Goal: Book appointment/travel/reservation

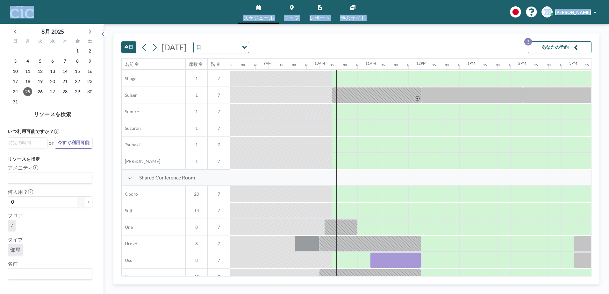
scroll to position [392, 420]
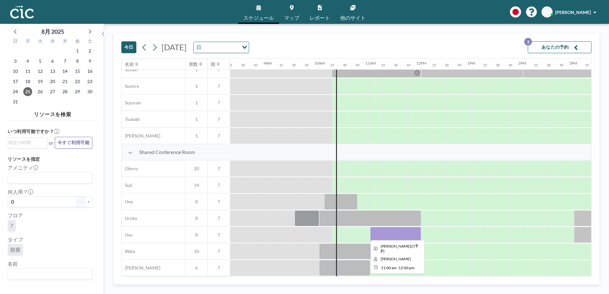
click at [380, 231] on div at bounding box center [395, 235] width 51 height 16
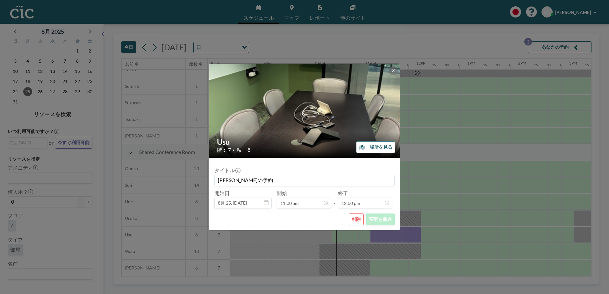
click at [380, 231] on form "タイトル [PERSON_NAME]の予約 開始日 8月 25, [DATE] 開始 11:00 am - 終了 12:00 pm 削除 変更を保存" at bounding box center [304, 194] width 190 height 72
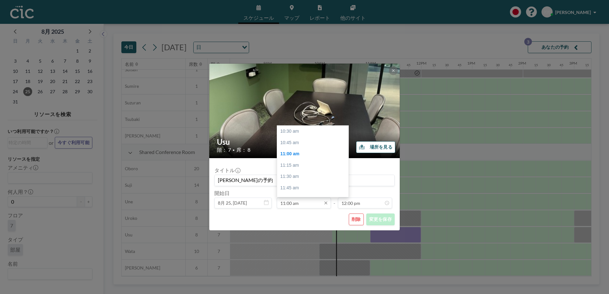
scroll to position [23, 0]
click at [306, 205] on input "11:00 am" at bounding box center [304, 203] width 54 height 11
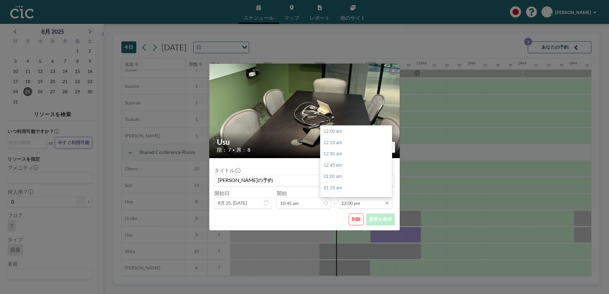
scroll to position [544, 0]
type input "10:45 am"
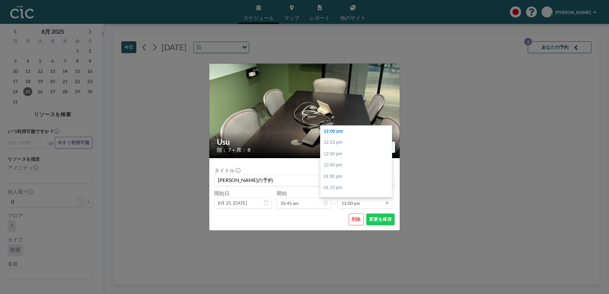
drag, startPoint x: 352, startPoint y: 203, endPoint x: 353, endPoint y: 206, distance: 3.6
click at [353, 206] on input "12:00 pm" at bounding box center [365, 203] width 54 height 11
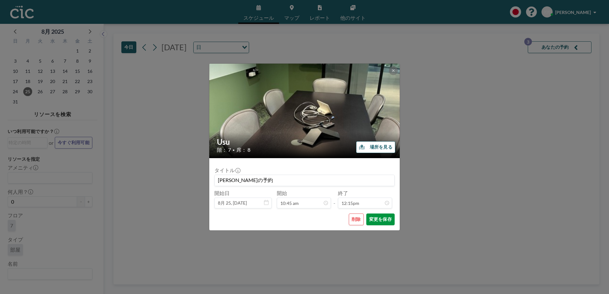
type input "12:00 pm"
click at [383, 218] on button "変更を保存" at bounding box center [380, 220] width 28 height 12
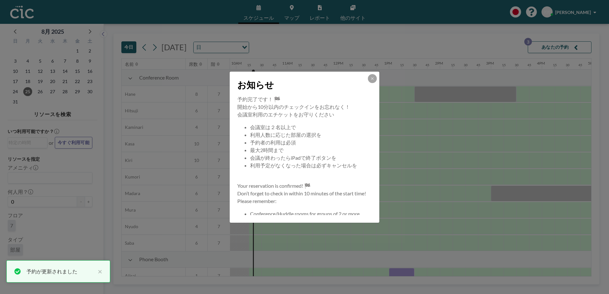
scroll to position [0, 535]
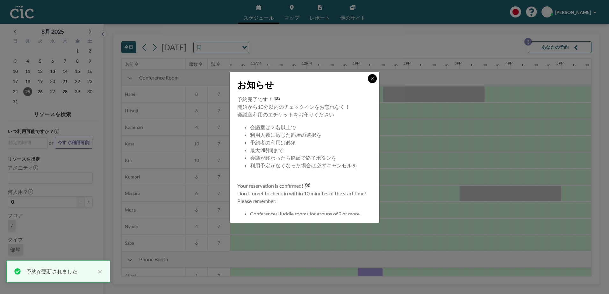
click at [375, 76] on button at bounding box center [372, 78] width 9 height 9
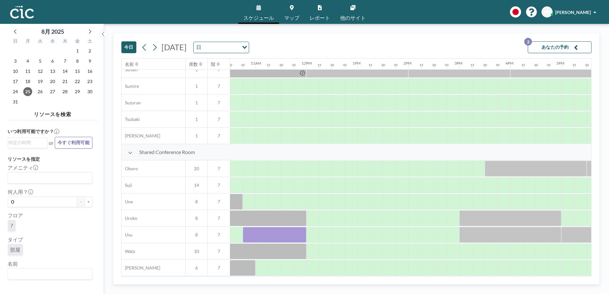
scroll to position [392, 535]
click at [295, 227] on div at bounding box center [275, 235] width 64 height 16
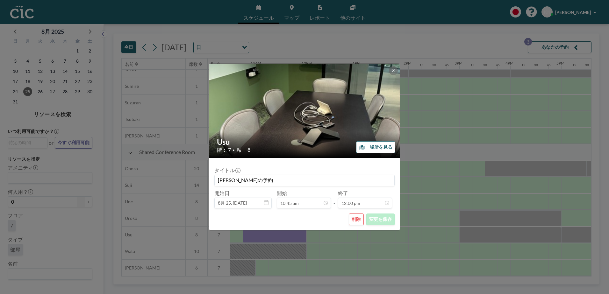
click at [295, 227] on form "タイトル [PERSON_NAME]の予約 開始日 8月 25, [DATE] 開始 10:45 am - 終了 12:00 pm 削除 変更を保存" at bounding box center [304, 194] width 190 height 72
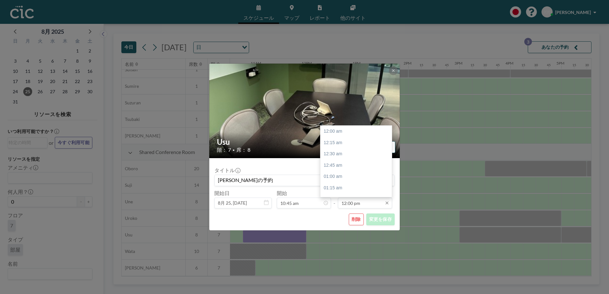
scroll to position [544, 0]
click at [370, 204] on input "12:00 pm" at bounding box center [365, 203] width 54 height 11
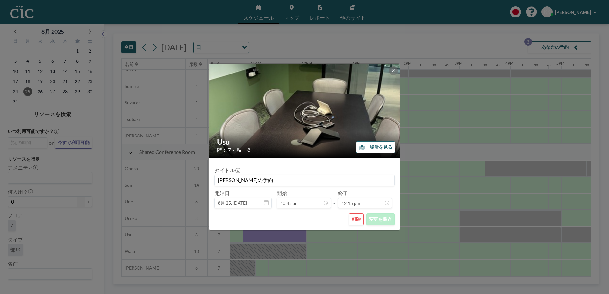
type input "12:15 pm"
click at [380, 220] on button "変更を保存" at bounding box center [380, 220] width 28 height 12
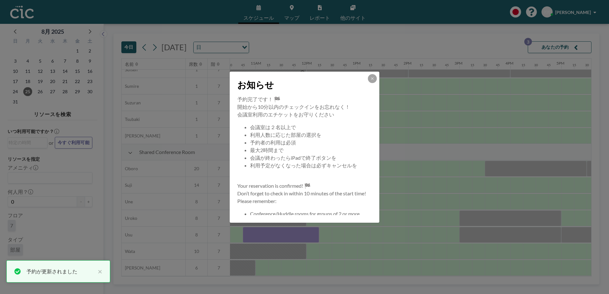
click at [403, 195] on div "お知らせ 予約完了です！ 🏁 開始から10分以内のチェックインをお忘れなく！ 会議室利用のエチケットをお守りください 会議室は２名以上で 利用人数に応じた部屋…" at bounding box center [304, 147] width 609 height 294
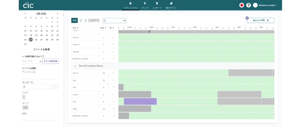
scroll to position [0, 0]
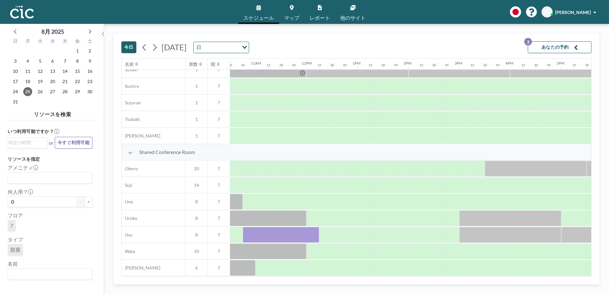
click at [366, 44] on div "[DATE] [DATE] 日 Loading... あなたの予約 3" at bounding box center [356, 46] width 470 height 25
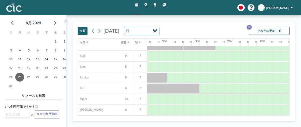
scroll to position [322, 535]
